Goal: Check status: Check status

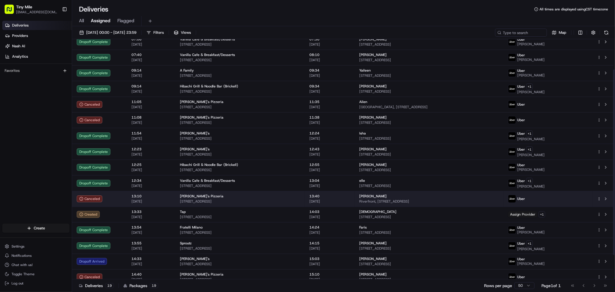
scroll to position [70, 0]
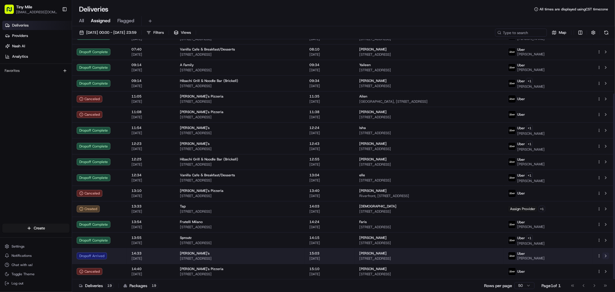
click at [608, 256] on button at bounding box center [606, 255] width 7 height 7
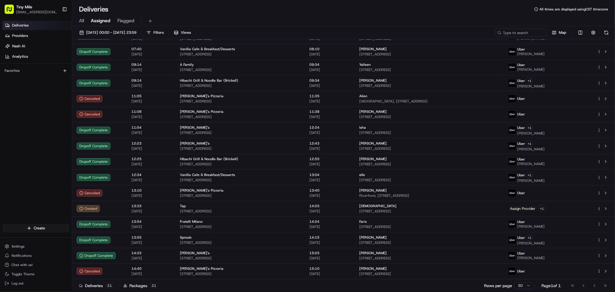
scroll to position [102, 0]
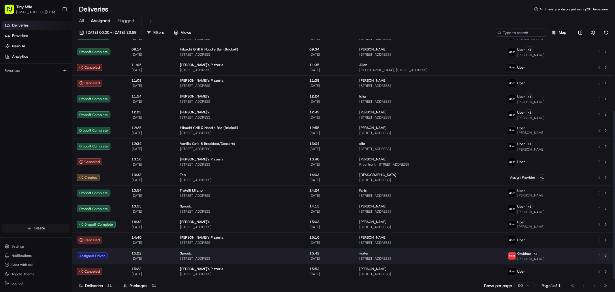
click at [607, 255] on button at bounding box center [606, 255] width 7 height 7
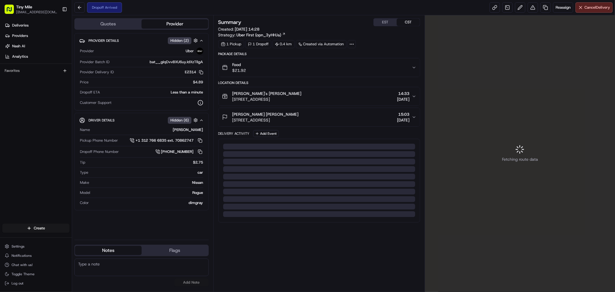
click at [50, 177] on div "Deliveries Providers [PERSON_NAME] Analytics Favorites" at bounding box center [36, 122] width 72 height 209
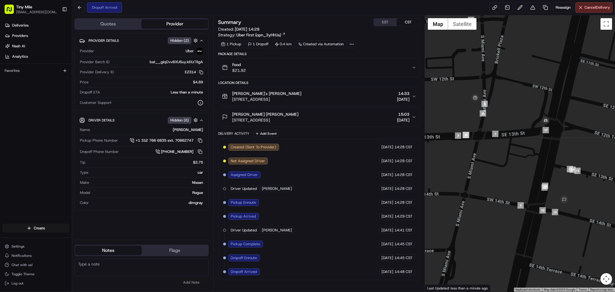
click at [59, 178] on div "Deliveries Providers [PERSON_NAME] Analytics Favorites" at bounding box center [36, 122] width 72 height 209
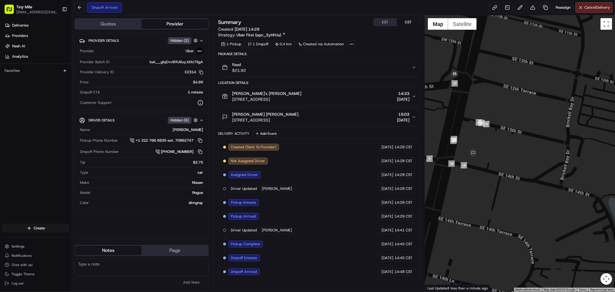
drag, startPoint x: 539, startPoint y: 192, endPoint x: 447, endPoint y: 145, distance: 102.9
click at [447, 145] on div at bounding box center [520, 153] width 190 height 276
drag, startPoint x: 86, startPoint y: 93, endPoint x: 204, endPoint y: 90, distance: 118.0
click at [204, 90] on div "Provider Details Hidden ( 2 ) Provider Uber Provider Batch ID bat__gIqDvvBXU6uy…" at bounding box center [141, 71] width 134 height 77
click at [24, 133] on div "Deliveries Providers [PERSON_NAME] Analytics Favorites" at bounding box center [36, 122] width 72 height 209
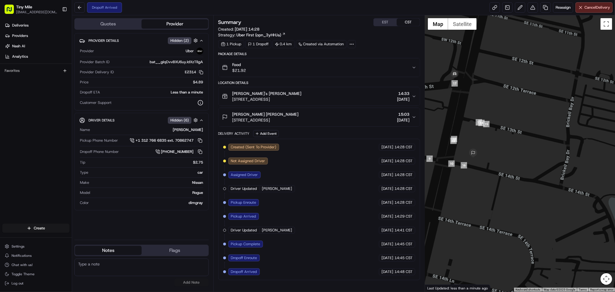
click at [20, 160] on div "Deliveries Providers [PERSON_NAME] Analytics Favorites" at bounding box center [36, 122] width 72 height 209
click at [18, 158] on div "Deliveries Providers [PERSON_NAME] Analytics Favorites" at bounding box center [36, 122] width 72 height 209
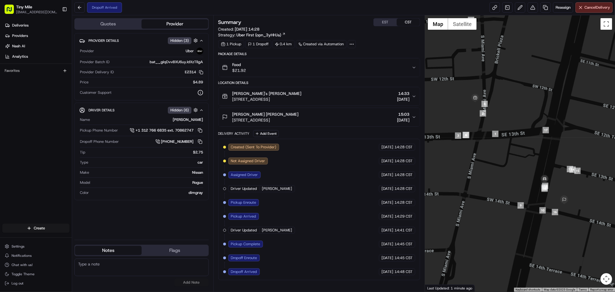
click at [345, 187] on div "Created (Sent To Provider) Uber 23/08/2025 14:28 CST Not Assigned Driver Uber 2…" at bounding box center [319, 210] width 192 height 132
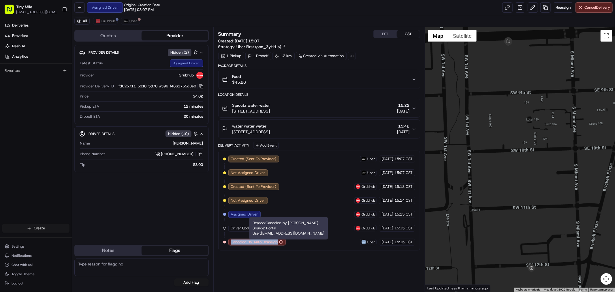
click at [282, 241] on div "Canceled By Auto Reassign" at bounding box center [256, 242] width 57 height 7
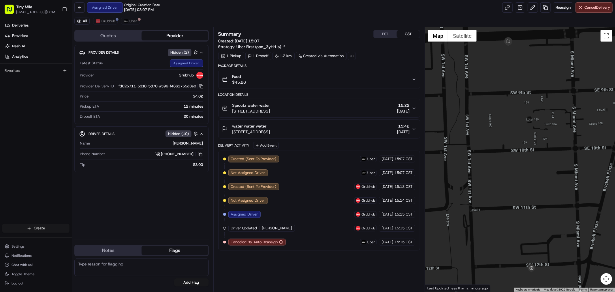
click at [245, 265] on div "Summary EST CST Created: 23/08/2025 15:07 Strategy: Uber First (opn_3yHHJa) 1 P…" at bounding box center [319, 159] width 202 height 259
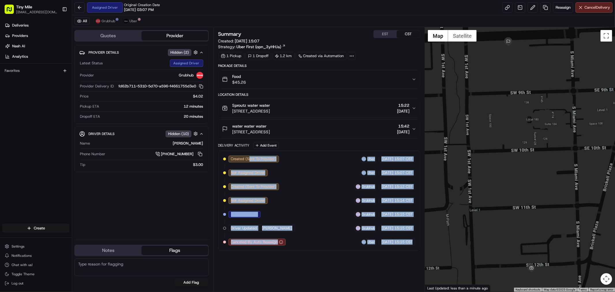
drag, startPoint x: 321, startPoint y: 170, endPoint x: 350, endPoint y: 274, distance: 107.7
click at [350, 273] on div "Summary EST CST Created: 23/08/2025 15:07 Strategy: Uber First (opn_3yHHJa) 1 P…" at bounding box center [319, 159] width 202 height 259
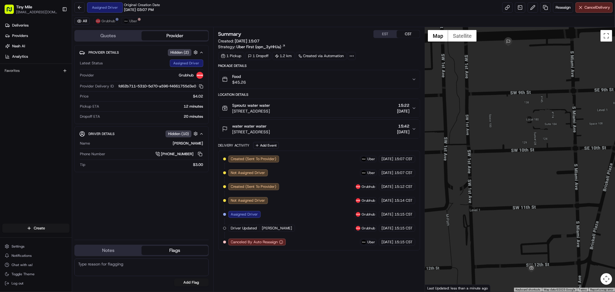
click at [350, 274] on div "Summary EST CST Created: 23/08/2025 15:07 Strategy: Uber First (opn_3yHHJa) 1 P…" at bounding box center [319, 159] width 202 height 259
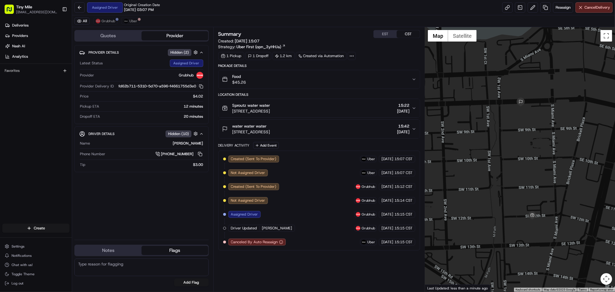
drag, startPoint x: 537, startPoint y: 196, endPoint x: 442, endPoint y: 164, distance: 99.6
click at [442, 164] on div at bounding box center [520, 159] width 190 height 265
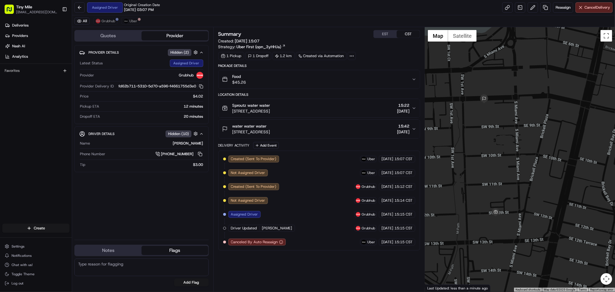
drag, startPoint x: 533, startPoint y: 200, endPoint x: 505, endPoint y: 195, distance: 28.4
click at [505, 195] on div at bounding box center [520, 159] width 190 height 265
